Goal: Find contact information: Find contact information

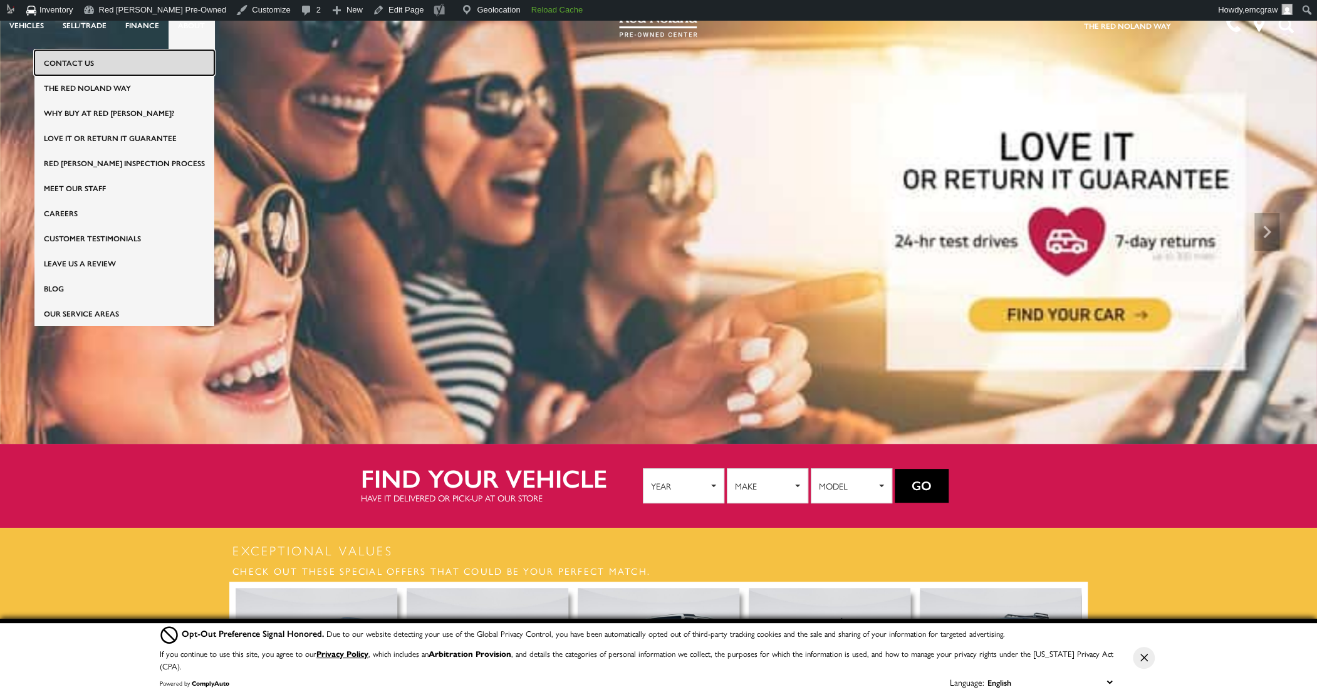
click at [155, 68] on link "Contact Us" at bounding box center [124, 62] width 180 height 25
